Goal: Task Accomplishment & Management: Use online tool/utility

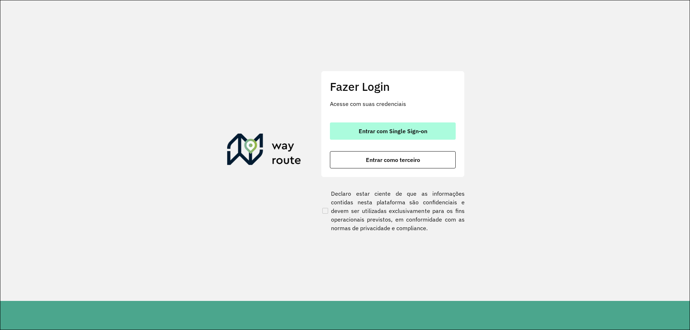
click at [392, 129] on span "Entrar com Single Sign-on" at bounding box center [393, 131] width 69 height 6
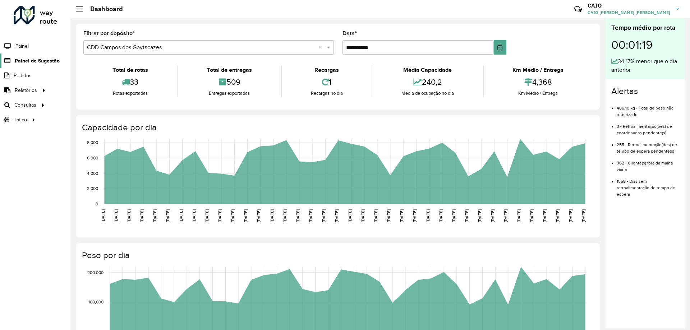
click at [38, 61] on span "Painel de Sugestão" at bounding box center [37, 61] width 45 height 8
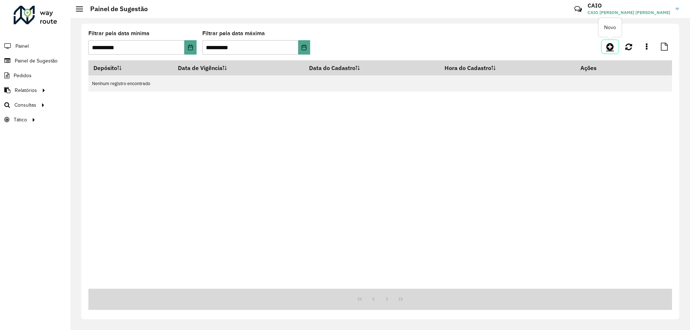
click at [609, 47] on icon at bounding box center [610, 46] width 8 height 9
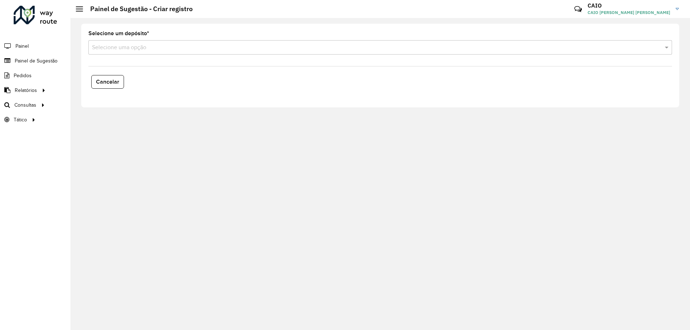
click at [132, 49] on input "text" at bounding box center [373, 47] width 562 height 9
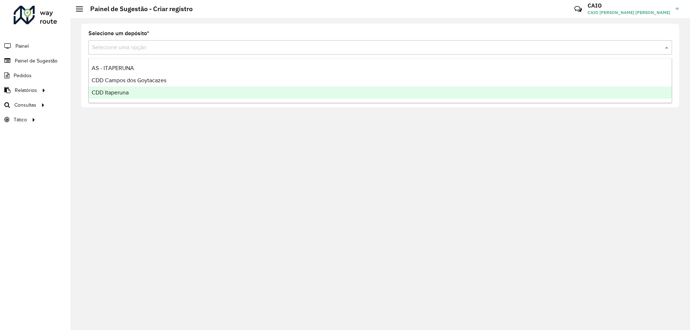
click at [128, 88] on div "CDD Itaperuna" at bounding box center [380, 93] width 583 height 12
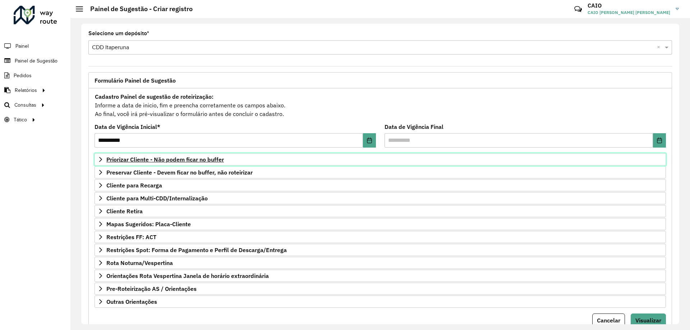
click at [126, 161] on span "Priorizar Cliente - Não podem ficar no buffer" at bounding box center [164, 160] width 117 height 6
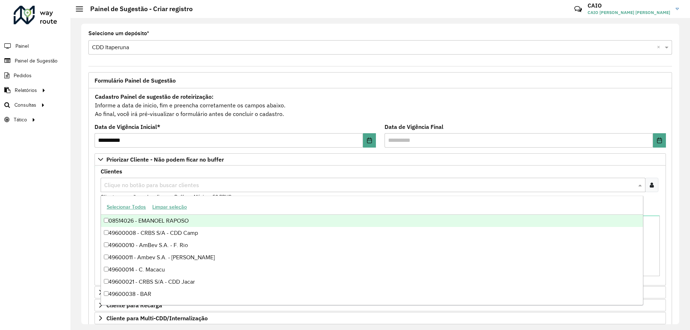
click at [139, 182] on input "text" at bounding box center [369, 185] width 534 height 9
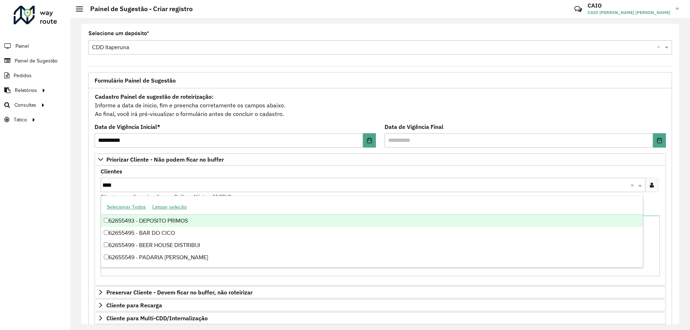
type input "*****"
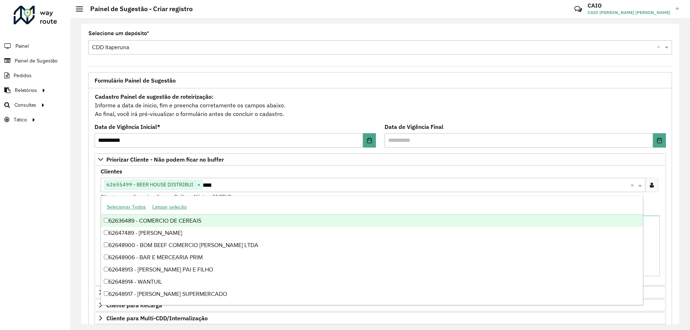
type input "*****"
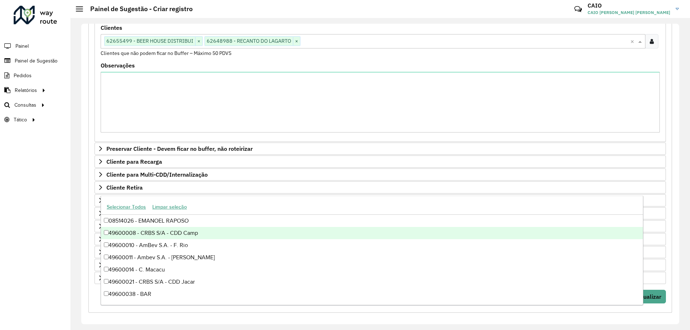
scroll to position [148, 0]
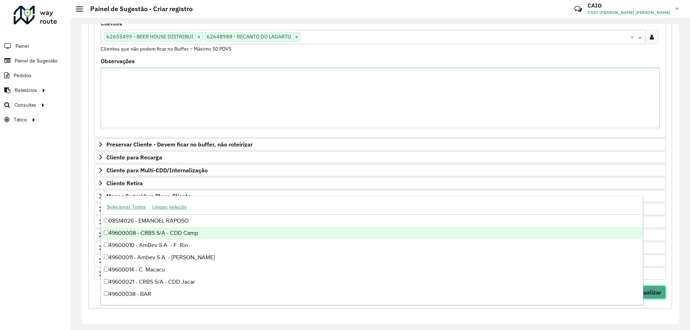
click at [651, 293] on span "Visualizar" at bounding box center [648, 292] width 26 height 7
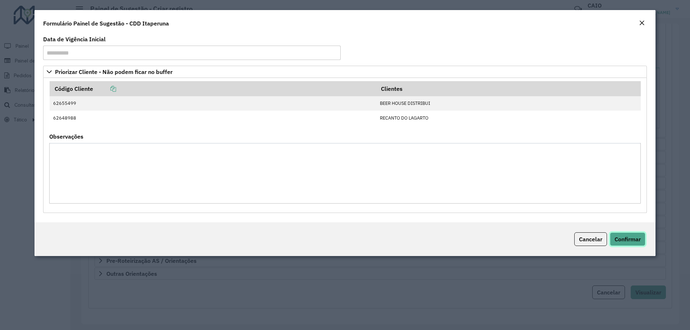
click at [625, 235] on button "Confirmar" at bounding box center [628, 239] width 36 height 14
